Goal: Transaction & Acquisition: Purchase product/service

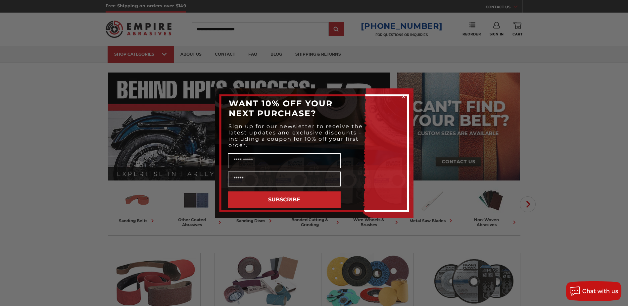
click at [438, 195] on div "Close dialog WANT 10% OFF YOUR NEXT PURCHASE? Sign up for our newsletter to rec…" at bounding box center [314, 153] width 628 height 306
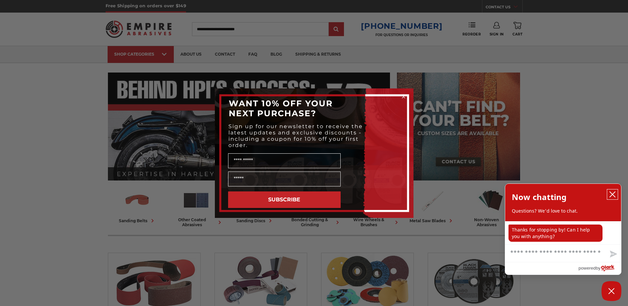
click at [612, 196] on icon "close chatbox" at bounding box center [612, 194] width 7 height 7
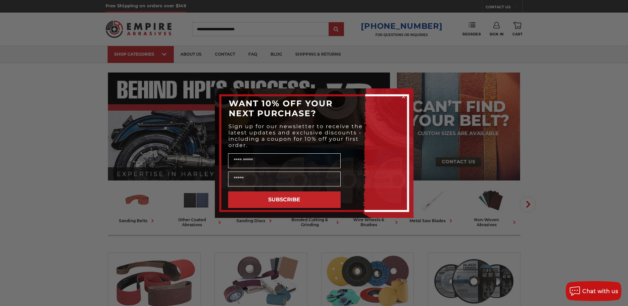
click at [404, 97] on circle "Close dialog" at bounding box center [403, 96] width 6 height 6
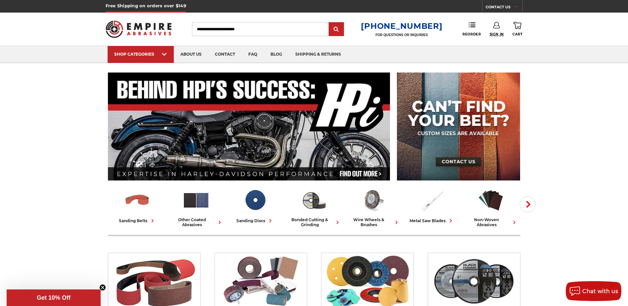
click at [500, 35] on span "Sign In" at bounding box center [496, 34] width 14 height 4
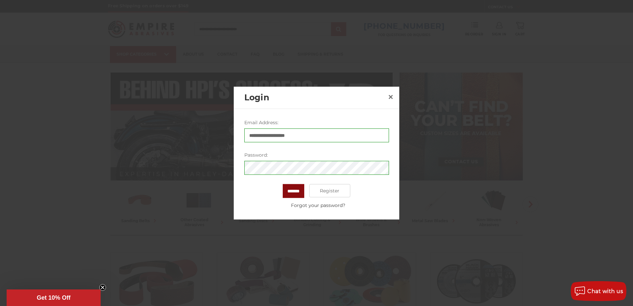
click at [290, 189] on input "*******" at bounding box center [294, 191] width 22 height 14
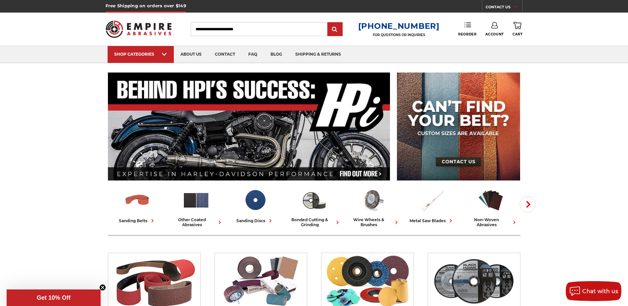
click at [470, 29] on link "Reorder" at bounding box center [467, 29] width 18 height 14
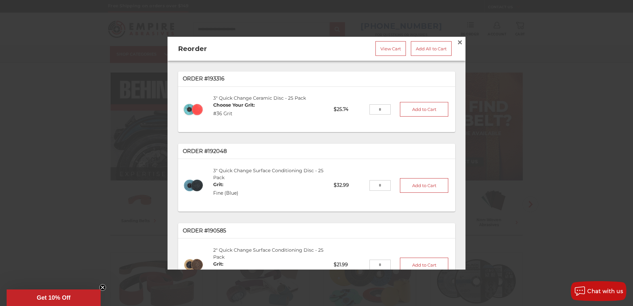
click at [216, 75] on p "Order #193316" at bounding box center [317, 79] width 268 height 8
click at [290, 111] on div "3" Quick Change Ceramic Disc - 25 Pack Choose Your Grit: #36 Grit" at bounding box center [268, 109] width 120 height 39
click at [263, 111] on div "3" Quick Change Ceramic Disc - 25 Pack Choose Your Grit: #36 Grit" at bounding box center [268, 109] width 120 height 39
click at [390, 44] on link "View Cart" at bounding box center [390, 48] width 30 height 15
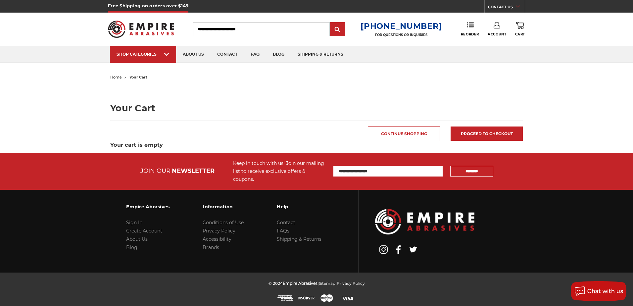
click at [521, 31] on link "0 Cart" at bounding box center [520, 29] width 10 height 15
click at [497, 24] on icon at bounding box center [496, 25] width 7 height 7
click at [503, 39] on link "Account" at bounding box center [496, 43] width 47 height 13
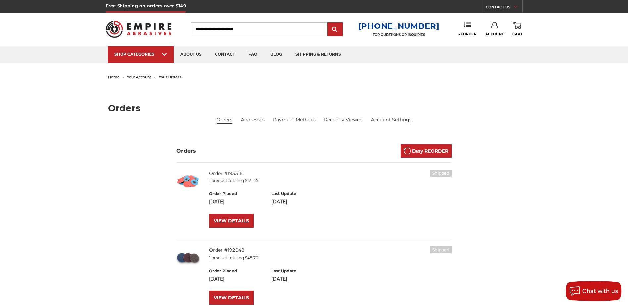
click at [274, 29] on input "Search" at bounding box center [259, 29] width 137 height 14
type input "******"
click at [328, 23] on input "submit" at bounding box center [334, 29] width 13 height 13
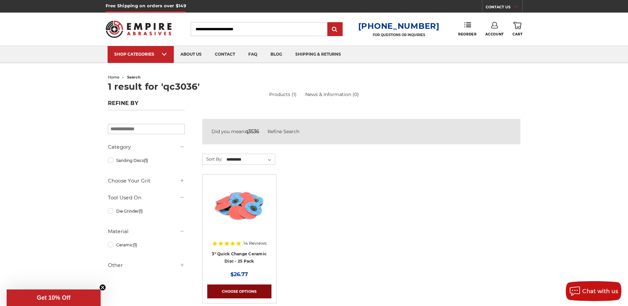
click at [245, 289] on link "Choose Options" at bounding box center [239, 291] width 64 height 14
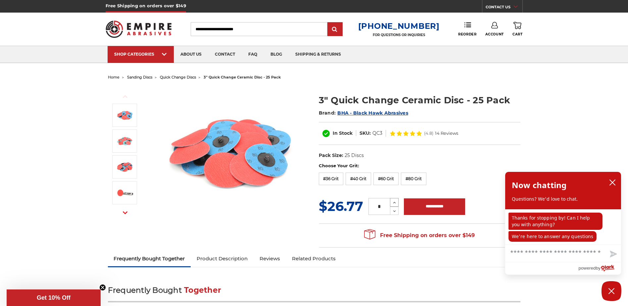
click at [395, 202] on icon at bounding box center [394, 203] width 5 height 6
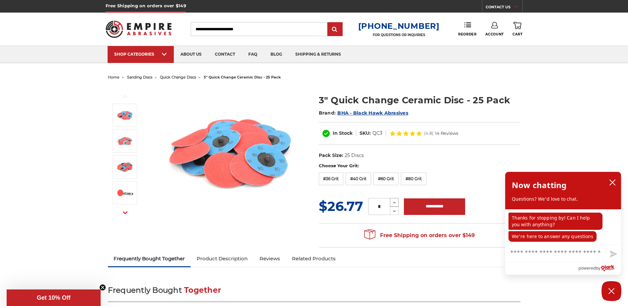
type input "*"
click at [445, 205] on input "**********" at bounding box center [434, 206] width 61 height 17
click at [357, 175] on label "#40 Grit" at bounding box center [358, 178] width 25 height 13
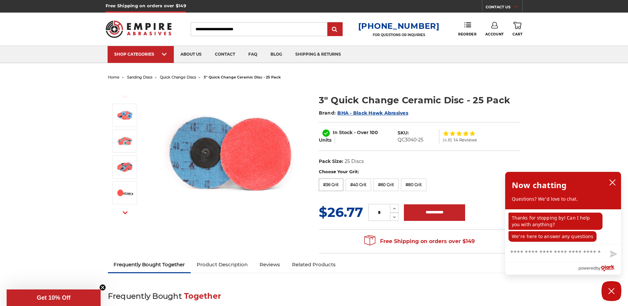
click at [334, 181] on label "#36 Grit" at bounding box center [331, 184] width 25 height 13
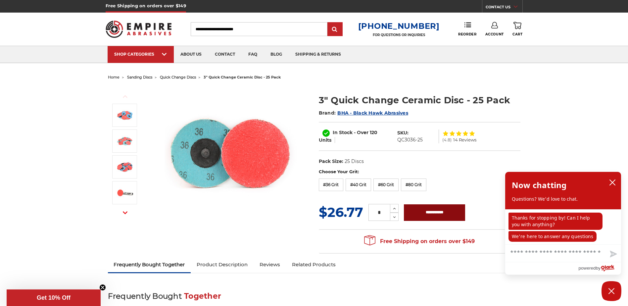
click at [442, 216] on input "**********" at bounding box center [434, 212] width 61 height 17
type input "**********"
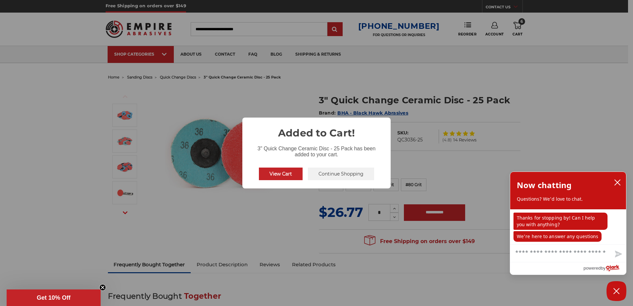
click at [327, 173] on button "Continue Shopping" at bounding box center [341, 173] width 66 height 13
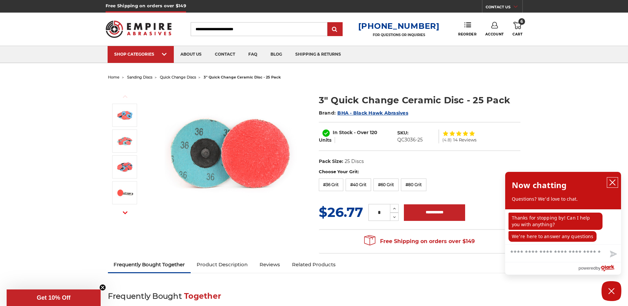
click at [612, 180] on icon "close chatbox" at bounding box center [612, 182] width 7 height 7
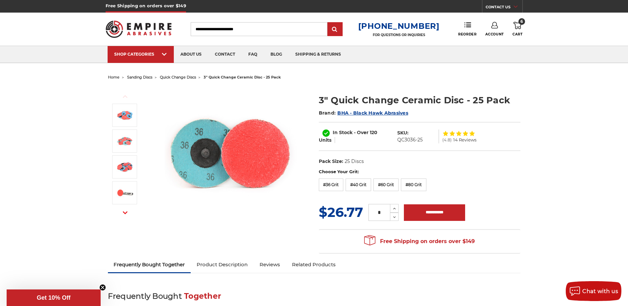
click at [224, 27] on input "Search" at bounding box center [259, 29] width 137 height 14
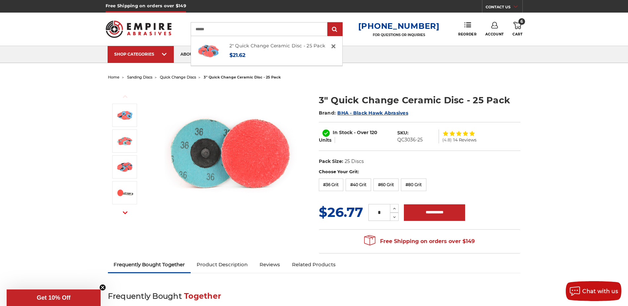
type input "******"
click at [328, 23] on input "submit" at bounding box center [334, 29] width 13 height 13
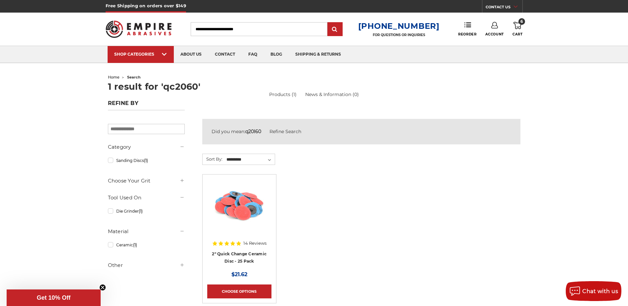
scroll to position [33, 0]
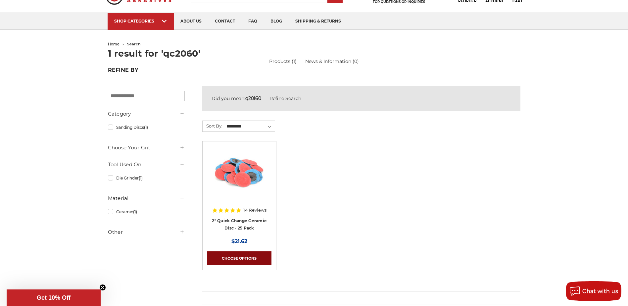
click at [231, 251] on link "Choose Options" at bounding box center [239, 258] width 64 height 14
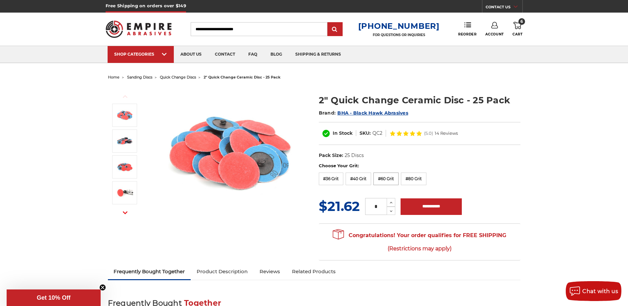
click at [382, 179] on label "#60 Grit" at bounding box center [385, 178] width 25 height 13
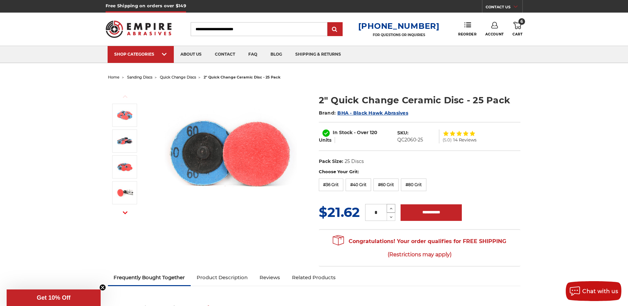
click at [391, 207] on icon at bounding box center [391, 209] width 5 height 6
click at [391, 214] on icon at bounding box center [391, 217] width 5 height 6
click at [393, 208] on icon at bounding box center [391, 209] width 5 height 6
type input "*"
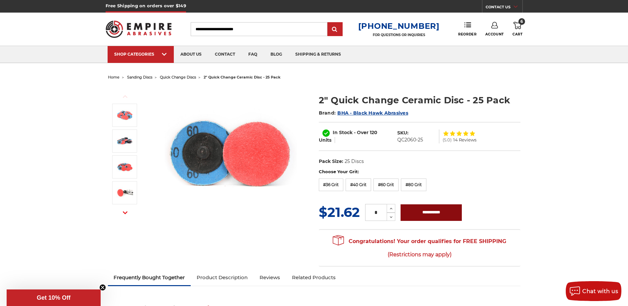
click at [420, 210] on input "**********" at bounding box center [430, 212] width 61 height 17
type input "**********"
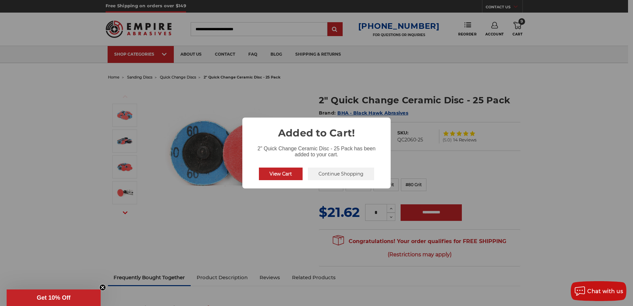
click at [330, 171] on button "Continue Shopping" at bounding box center [341, 173] width 66 height 13
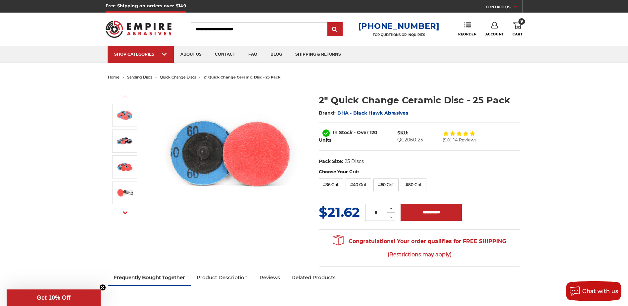
click at [519, 19] on span "9" at bounding box center [521, 21] width 7 height 7
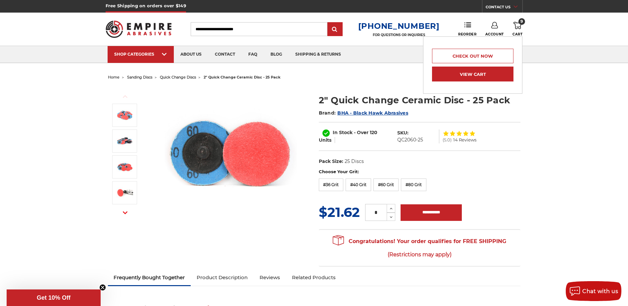
click at [465, 71] on link "View Cart" at bounding box center [472, 74] width 81 height 15
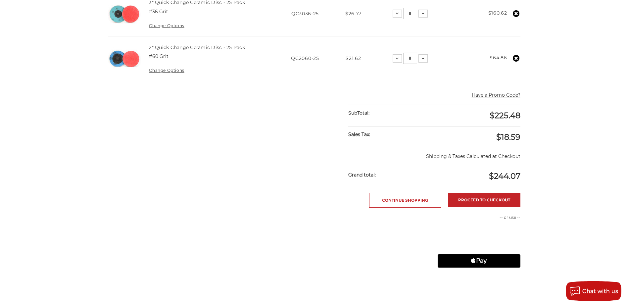
scroll to position [199, 0]
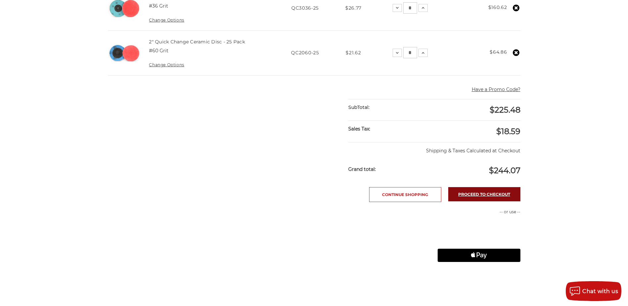
click at [464, 198] on link "Proceed to checkout" at bounding box center [484, 194] width 72 height 14
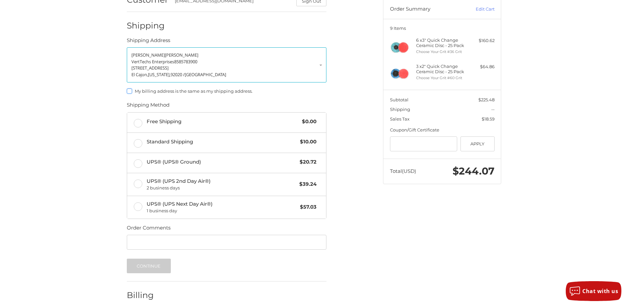
scroll to position [66, 0]
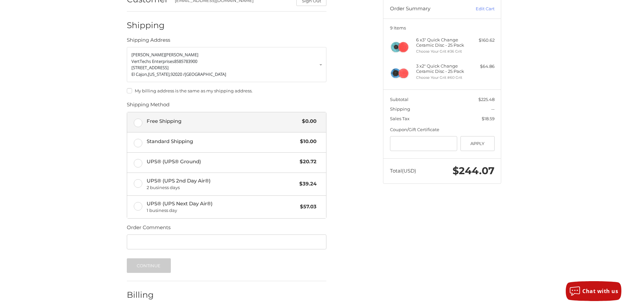
click at [272, 117] on span "Free Shipping" at bounding box center [223, 121] width 152 height 8
click at [389, 241] on div "Customer [EMAIL_ADDRESS][DOMAIN_NAME] Sign Out Shipping Shipping Address [PERSO…" at bounding box center [314, 162] width 397 height 352
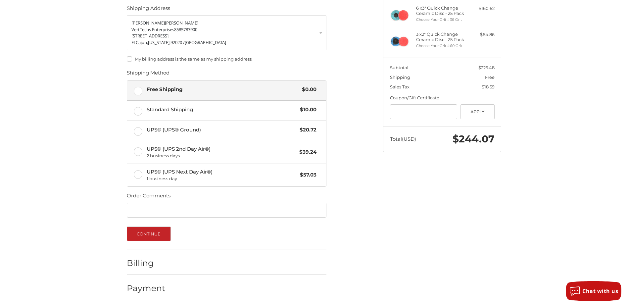
scroll to position [65, 0]
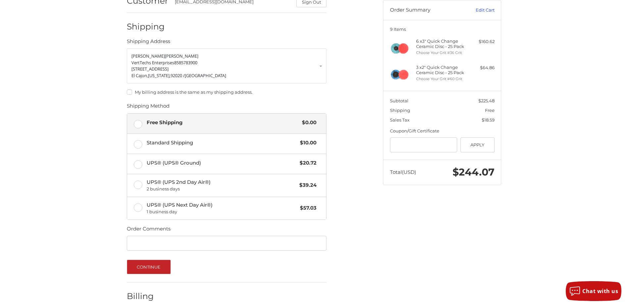
click at [486, 12] on link "Edit Cart" at bounding box center [477, 10] width 33 height 7
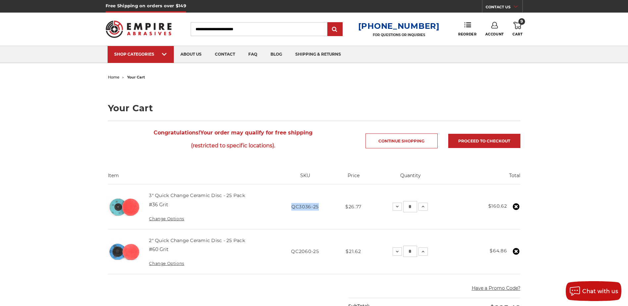
drag, startPoint x: 320, startPoint y: 206, endPoint x: 290, endPoint y: 204, distance: 29.8
click at [290, 204] on td "SKU QC3036-25" at bounding box center [304, 206] width 61 height 45
drag, startPoint x: 290, startPoint y: 204, endPoint x: 300, endPoint y: 204, distance: 10.3
copy span "QC3036-25"
drag, startPoint x: 169, startPoint y: 207, endPoint x: 150, endPoint y: 199, distance: 20.3
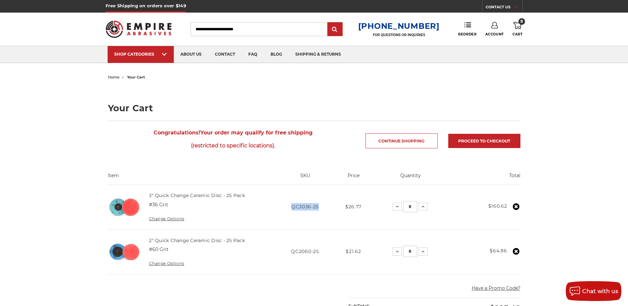
click at [150, 199] on td "3" Quick Change Ceramic Disc - 25 Pack #36 Grit Change Options" at bounding box center [208, 206] width 132 height 45
copy td "3" Quick Change Ceramic Disc - 25 Pack #36 Grit"
click at [230, 210] on td "3" Quick Change Ceramic Disc - 25 Pack #36 Grit Change Options" at bounding box center [208, 206] width 132 height 45
click at [179, 221] on td "3" Quick Change Ceramic Disc - 25 Pack #36 Grit Change Options" at bounding box center [208, 206] width 132 height 45
click at [178, 220] on link "Change Options" at bounding box center [166, 218] width 35 height 5
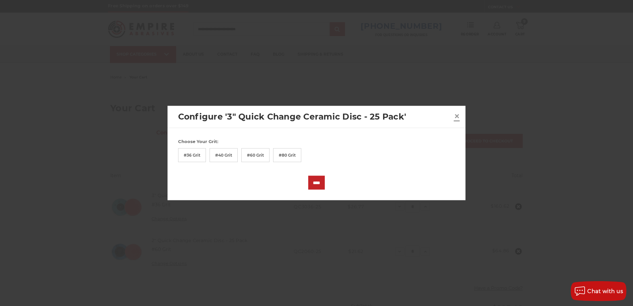
click at [458, 115] on span "×" at bounding box center [457, 115] width 6 height 13
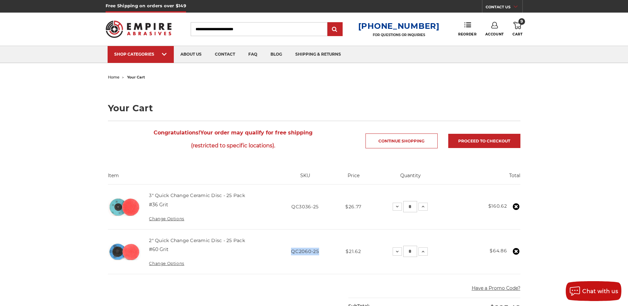
drag, startPoint x: 322, startPoint y: 250, endPoint x: 290, endPoint y: 257, distance: 32.2
click at [290, 257] on td "SKU QC2060-25" at bounding box center [304, 251] width 61 height 45
drag, startPoint x: 290, startPoint y: 257, endPoint x: 295, endPoint y: 252, distance: 6.3
copy span "QC2060-25"
drag, startPoint x: 321, startPoint y: 207, endPoint x: 285, endPoint y: 209, distance: 36.1
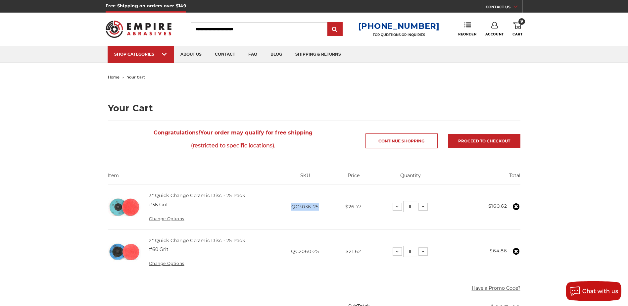
click at [285, 209] on td "SKU QC3036-25" at bounding box center [304, 206] width 61 height 45
drag, startPoint x: 285, startPoint y: 209, endPoint x: 301, endPoint y: 207, distance: 16.7
copy span "QC3036-25"
drag, startPoint x: 319, startPoint y: 251, endPoint x: 287, endPoint y: 254, distance: 31.5
click at [287, 254] on td "SKU QC2060-25" at bounding box center [304, 251] width 61 height 45
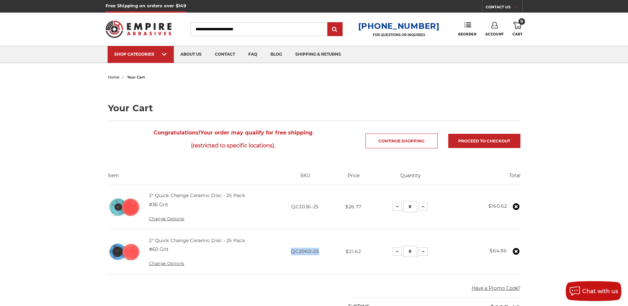
drag, startPoint x: 287, startPoint y: 254, endPoint x: 301, endPoint y: 251, distance: 14.4
copy span "QC2060-25"
drag, startPoint x: 171, startPoint y: 252, endPoint x: 148, endPoint y: 241, distance: 25.5
click at [148, 241] on td "2" Quick Change Ceramic Disc - 25 Pack #60 Grit Change Options" at bounding box center [208, 251] width 132 height 45
drag, startPoint x: 148, startPoint y: 241, endPoint x: 153, endPoint y: 241, distance: 5.0
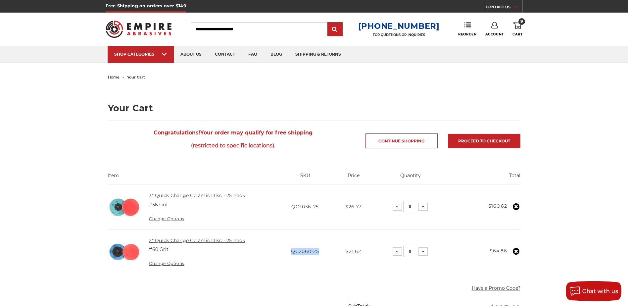
copy td "2" Quick Change Ceramic Disc - 25 Pack #60 Grit"
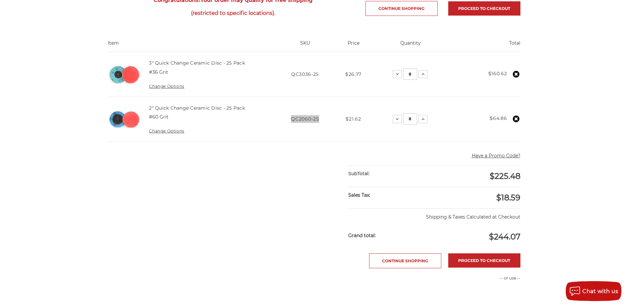
scroll to position [165, 0]
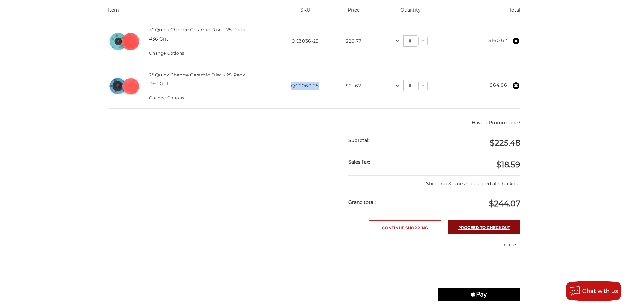
click at [476, 228] on link "Proceed to checkout" at bounding box center [484, 227] width 72 height 14
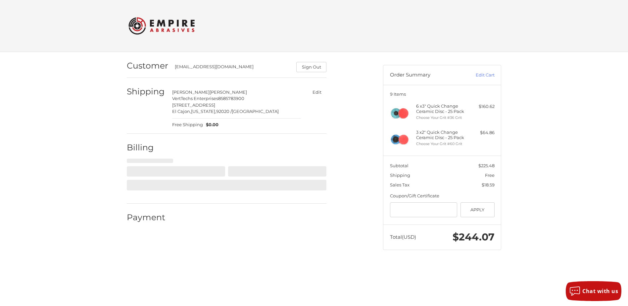
select select "**"
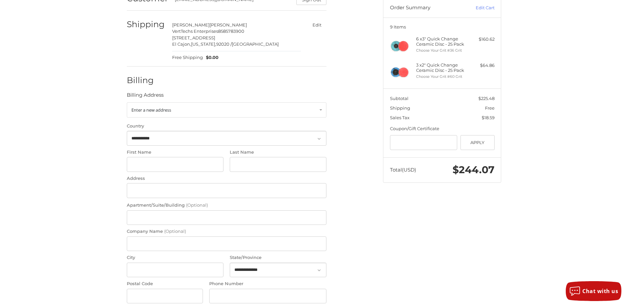
scroll to position [72, 0]
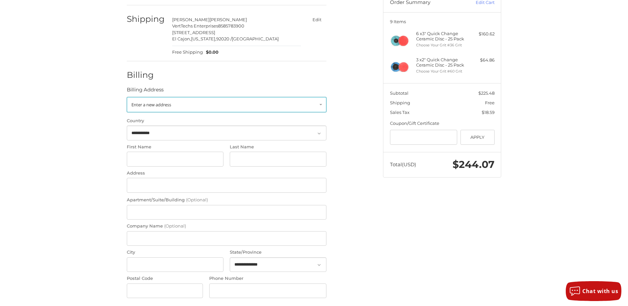
click at [188, 105] on link "Enter a new address" at bounding box center [227, 104] width 200 height 15
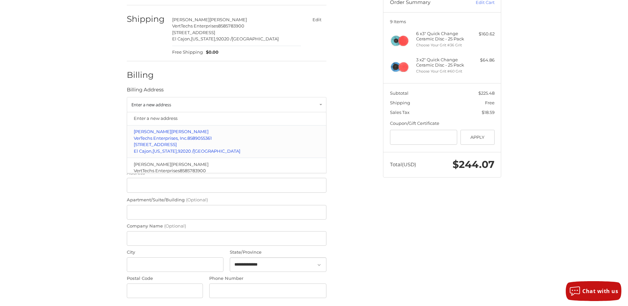
click at [178, 128] on p "Linda Beck" at bounding box center [227, 131] width 186 height 7
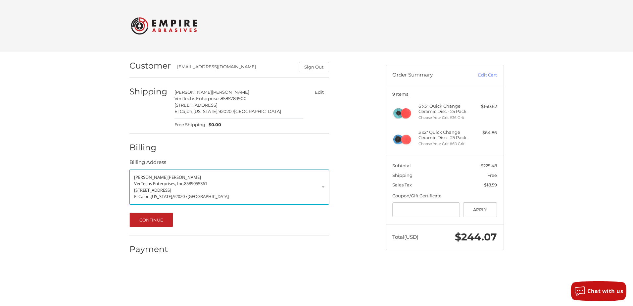
click at [164, 192] on span "1071 Industrial Pl" at bounding box center [152, 190] width 37 height 6
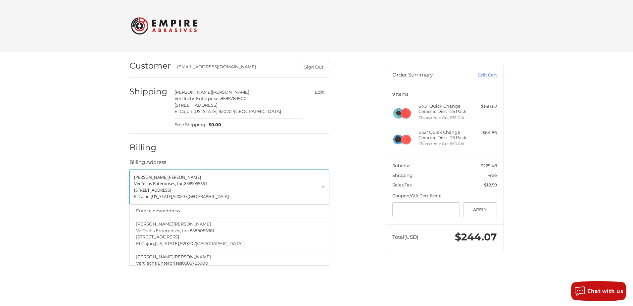
click at [324, 186] on p "VerTechs Enterprises, Inc. 8589055361" at bounding box center [229, 183] width 190 height 7
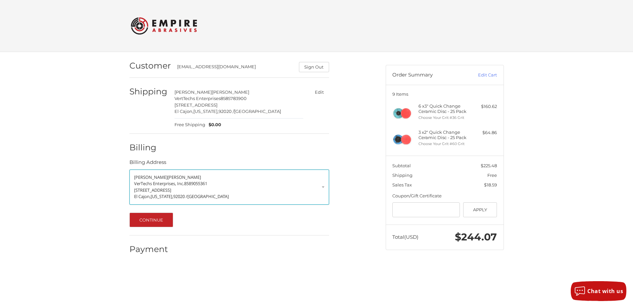
click at [252, 185] on p "VerTechs Enterprises, Inc. 8589055361" at bounding box center [229, 183] width 190 height 7
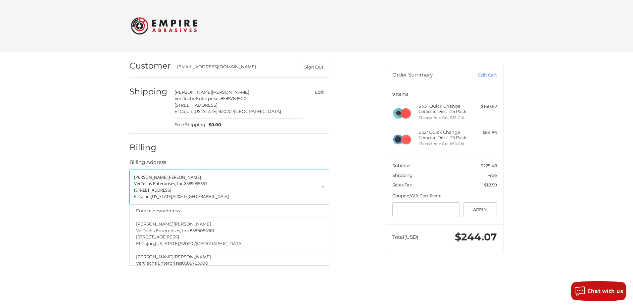
click at [113, 211] on div "Customer lbeck@vertechsusa.com Sign Out Shipping Linda Beck VertTechs Enterpris…" at bounding box center [316, 159] width 633 height 215
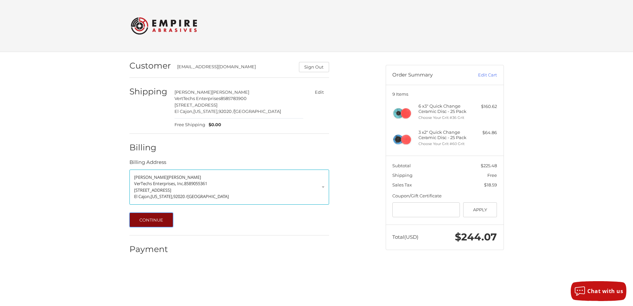
click at [164, 225] on button "Continue" at bounding box center [151, 219] width 44 height 15
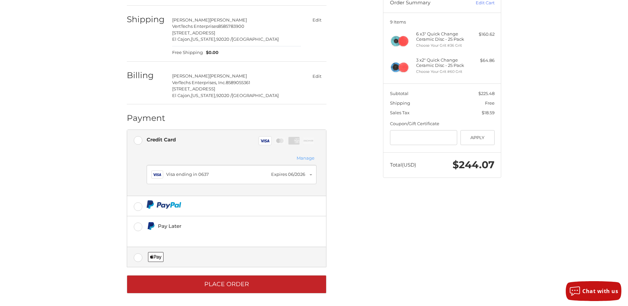
scroll to position [74, 0]
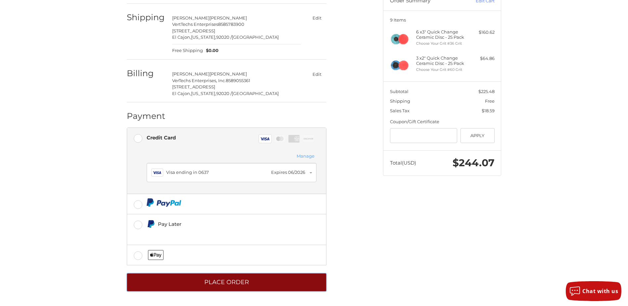
drag, startPoint x: 256, startPoint y: 284, endPoint x: 398, endPoint y: 284, distance: 142.0
click at [398, 284] on div "Customer lbeck@vertechsusa.com Sign Out Shipping Linda Beck VertTechs Enterpris…" at bounding box center [314, 142] width 397 height 328
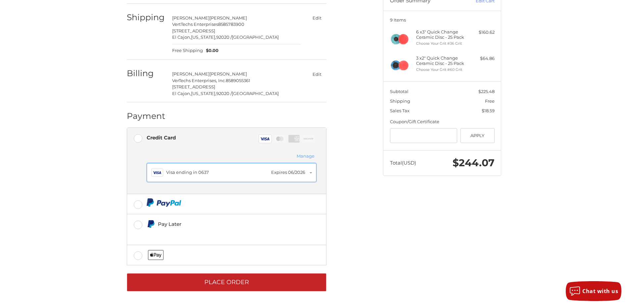
click at [307, 166] on div "Visa Visa ending in 0637 Expires 06/2026" at bounding box center [231, 172] width 161 height 12
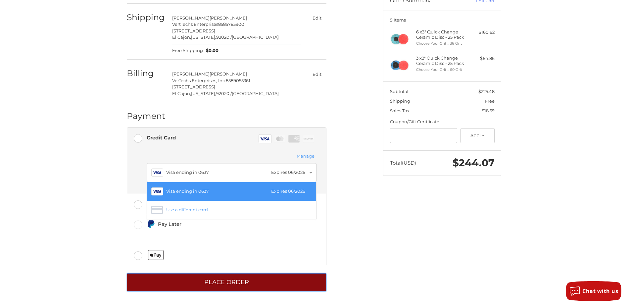
click at [201, 276] on button "Place Order" at bounding box center [227, 282] width 200 height 18
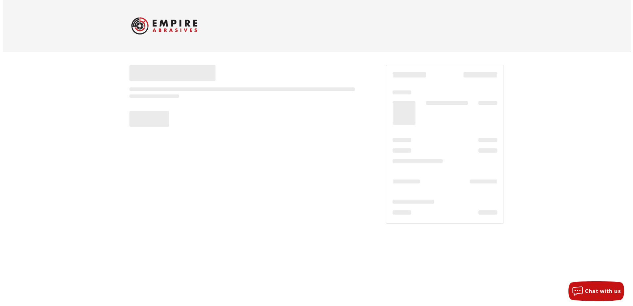
scroll to position [0, 0]
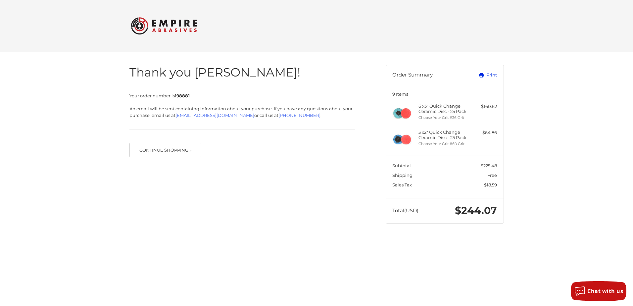
drag, startPoint x: 488, startPoint y: 77, endPoint x: 54, endPoint y: 264, distance: 472.4
click at [488, 77] on link "Print" at bounding box center [480, 75] width 33 height 7
click at [144, 150] on button "Continue Shopping »" at bounding box center [165, 150] width 72 height 15
